Goal: Task Accomplishment & Management: Manage account settings

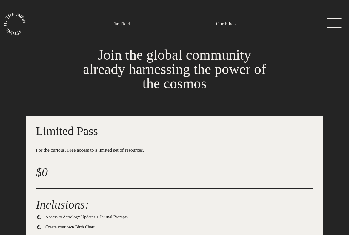
click at [169, 69] on h1 "Join the global community already harnessing the power of the cosmos" at bounding box center [174, 69] width 199 height 43
click at [169, 26] on link "menu" at bounding box center [332, 24] width 30 height 12
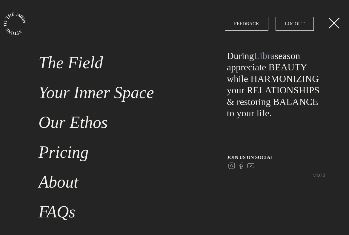
click at [169, 24] on link "LOGOUT" at bounding box center [295, 24] width 38 height 14
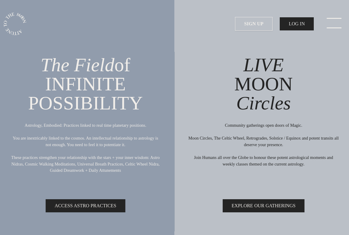
click at [169, 20] on link "LOG IN" at bounding box center [297, 23] width 34 height 13
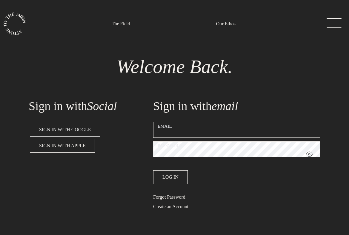
click at [77, 131] on span "Sign in with Google" at bounding box center [65, 129] width 52 height 7
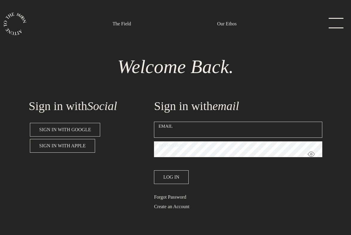
click at [84, 132] on span "Sign in with Google" at bounding box center [65, 129] width 52 height 7
click at [77, 130] on span "Sign in with Google" at bounding box center [65, 129] width 52 height 7
